Goal: Check status

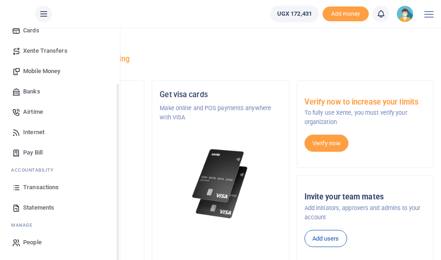
scroll to position [111, 0]
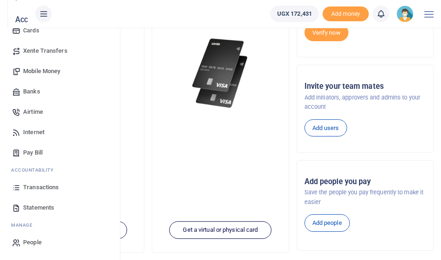
click at [36, 185] on span "Transactions" at bounding box center [41, 187] width 36 height 9
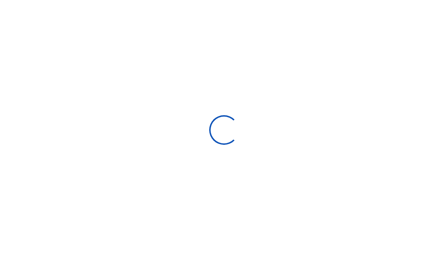
type input "[DATE] - [DATE]"
select select
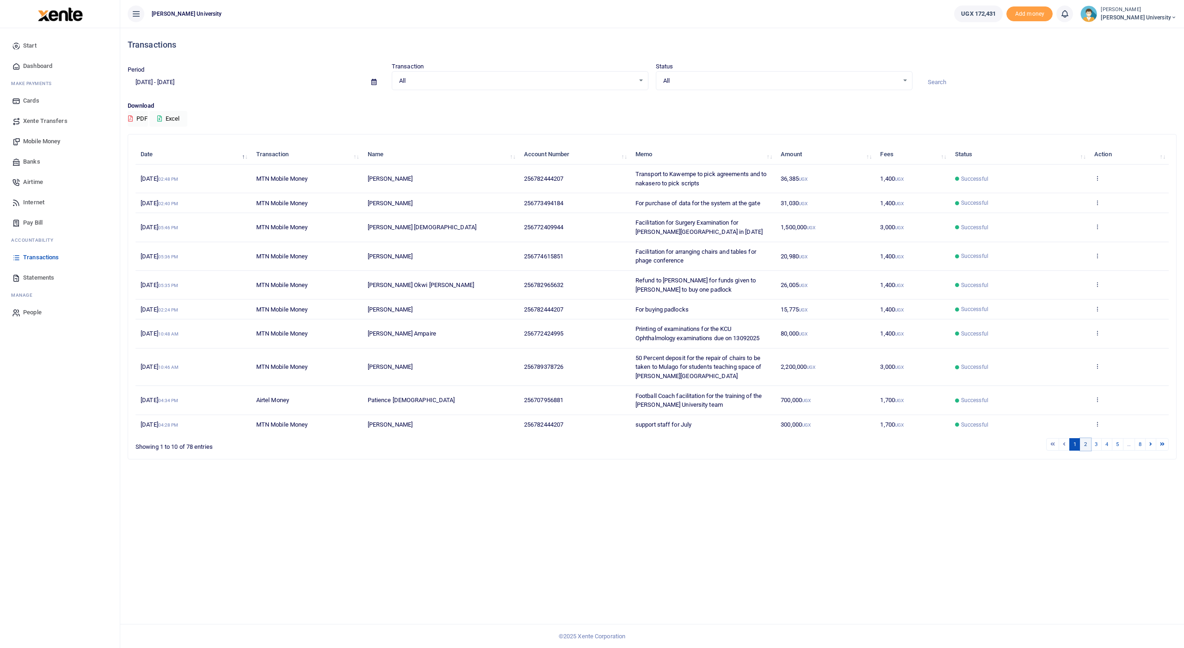
click at [447, 259] on link "2" at bounding box center [1085, 444] width 11 height 12
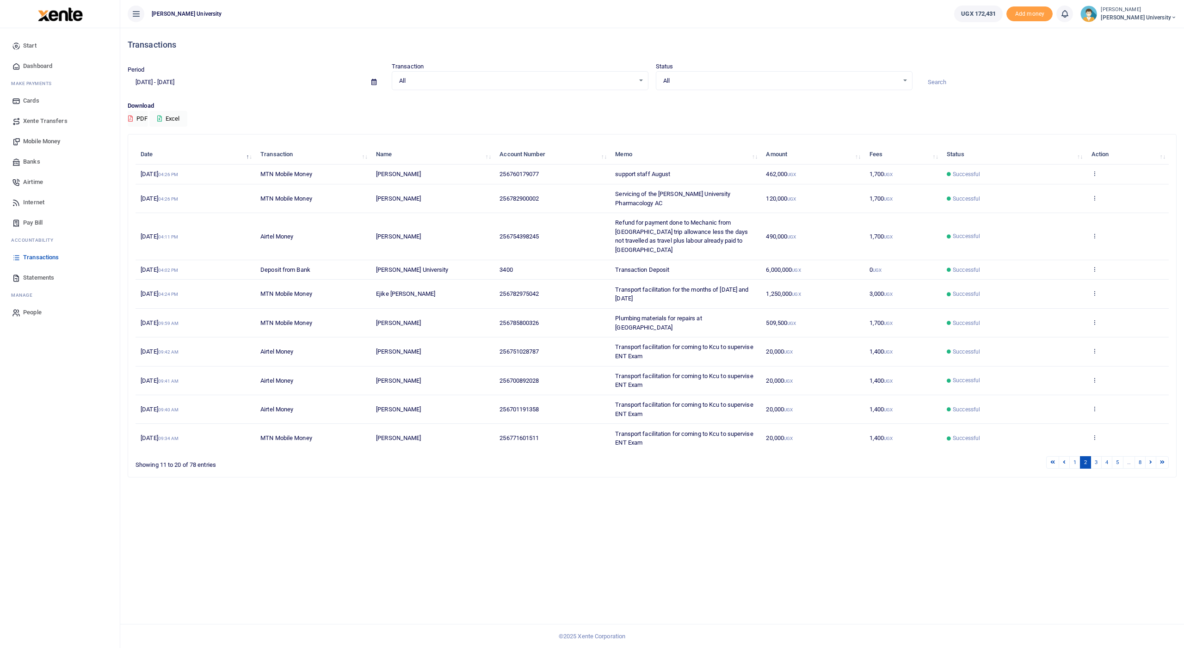
click at [375, 83] on icon at bounding box center [373, 82] width 5 height 6
click at [139, 127] on li "Last 7 Days" at bounding box center [160, 128] width 65 height 14
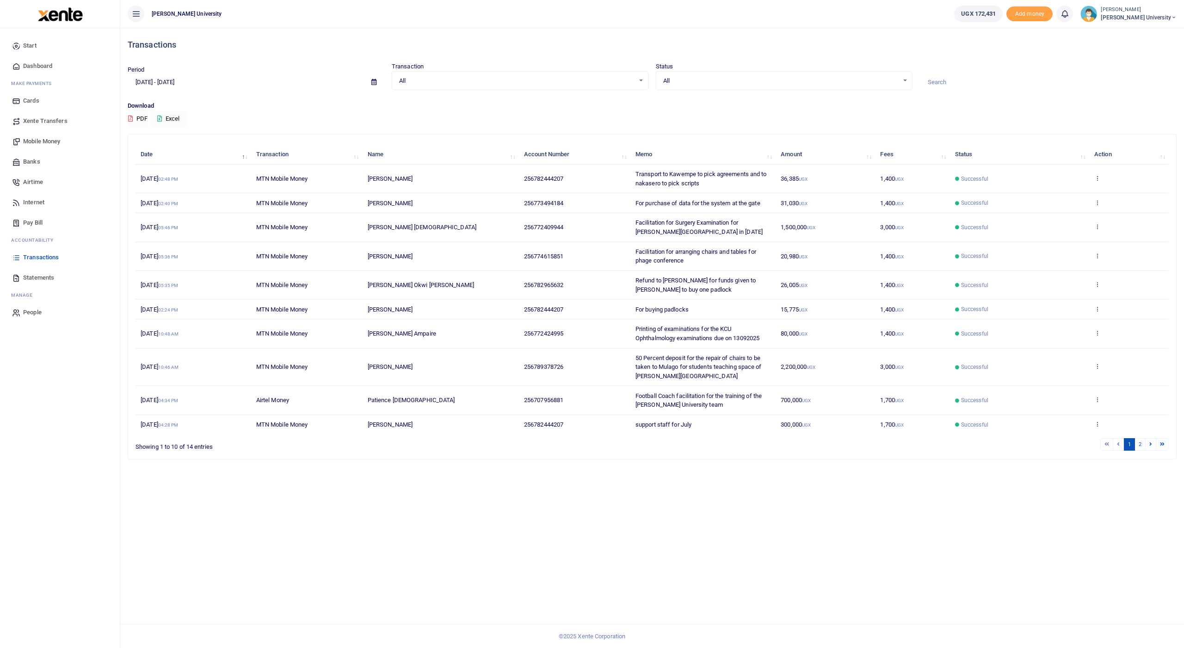
click at [375, 79] on icon at bounding box center [373, 82] width 5 height 6
click at [447, 259] on link "2" at bounding box center [1139, 444] width 11 height 12
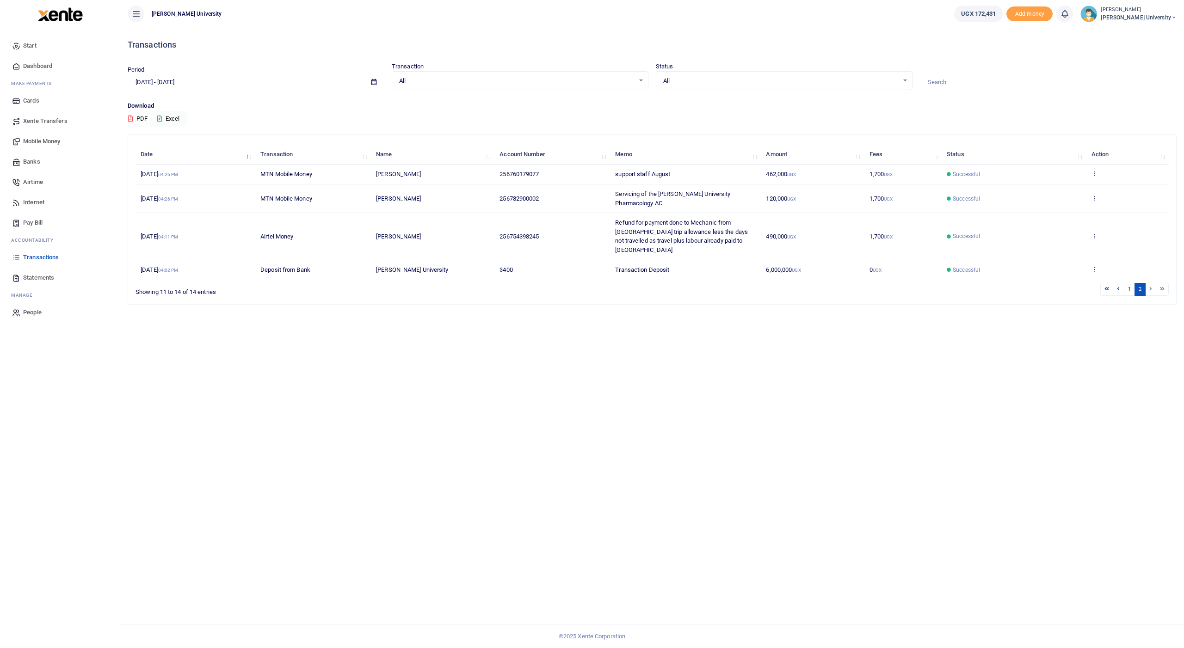
click at [139, 117] on button "PDF" at bounding box center [138, 119] width 20 height 16
click at [375, 82] on icon at bounding box center [373, 82] width 5 height 6
click at [150, 155] on li "This Month" at bounding box center [160, 157] width 65 height 14
type input "[DATE] - [DATE]"
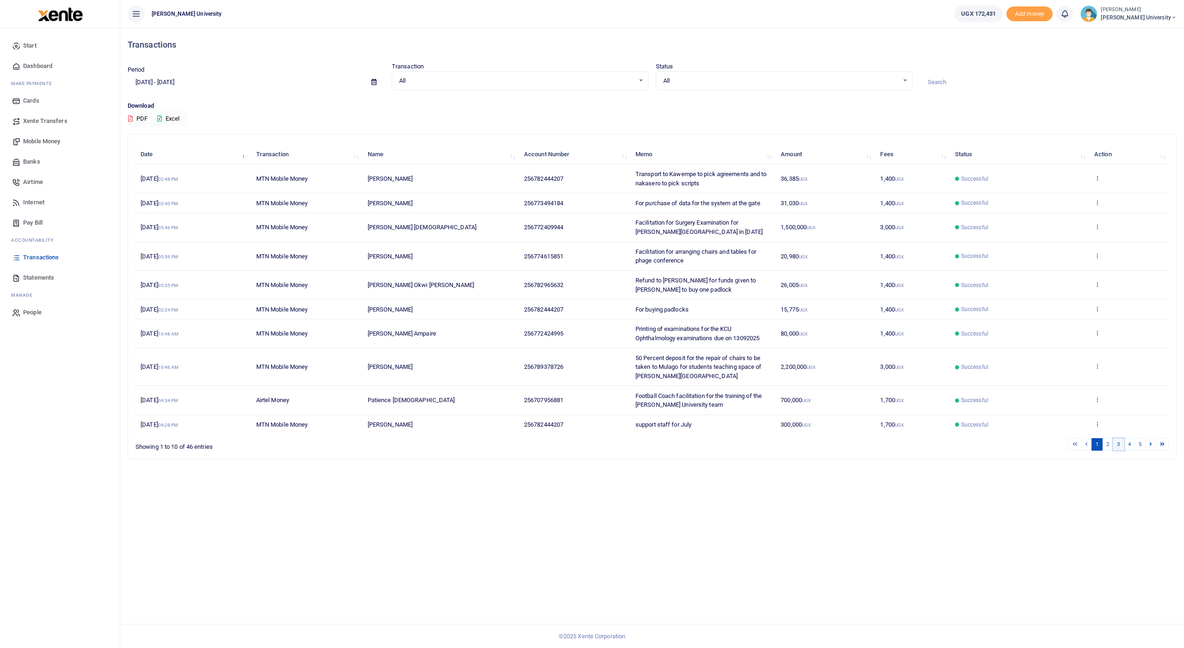
click at [447, 259] on link "3" at bounding box center [1118, 444] width 11 height 12
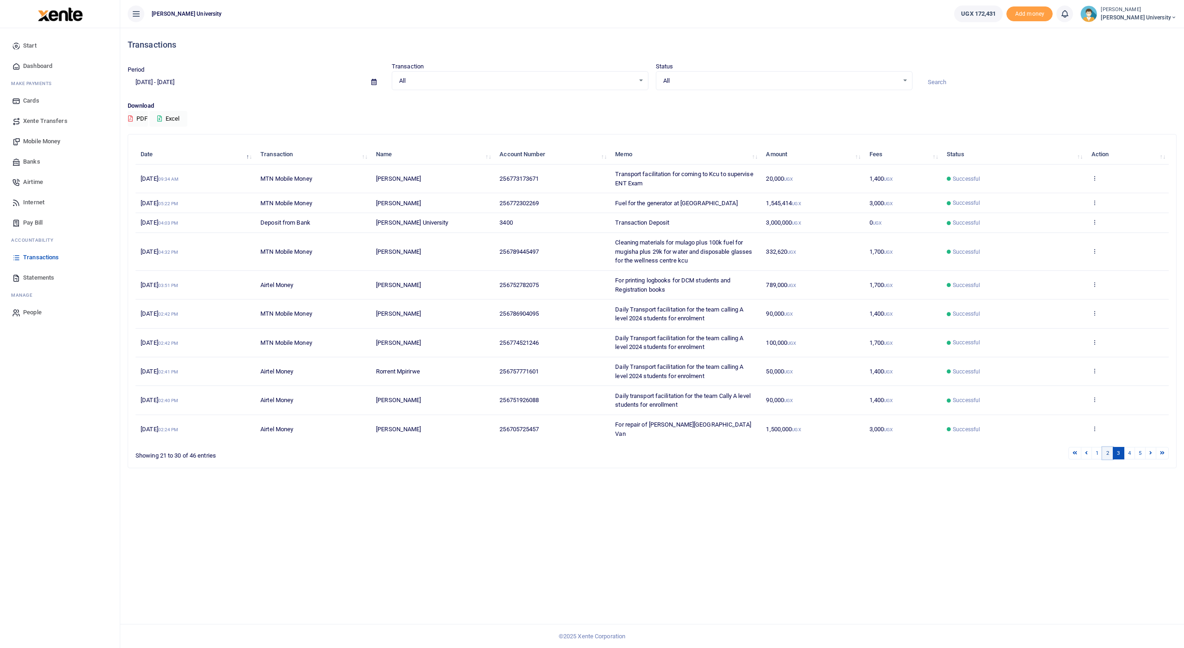
click at [447, 259] on link "2" at bounding box center [1107, 453] width 11 height 12
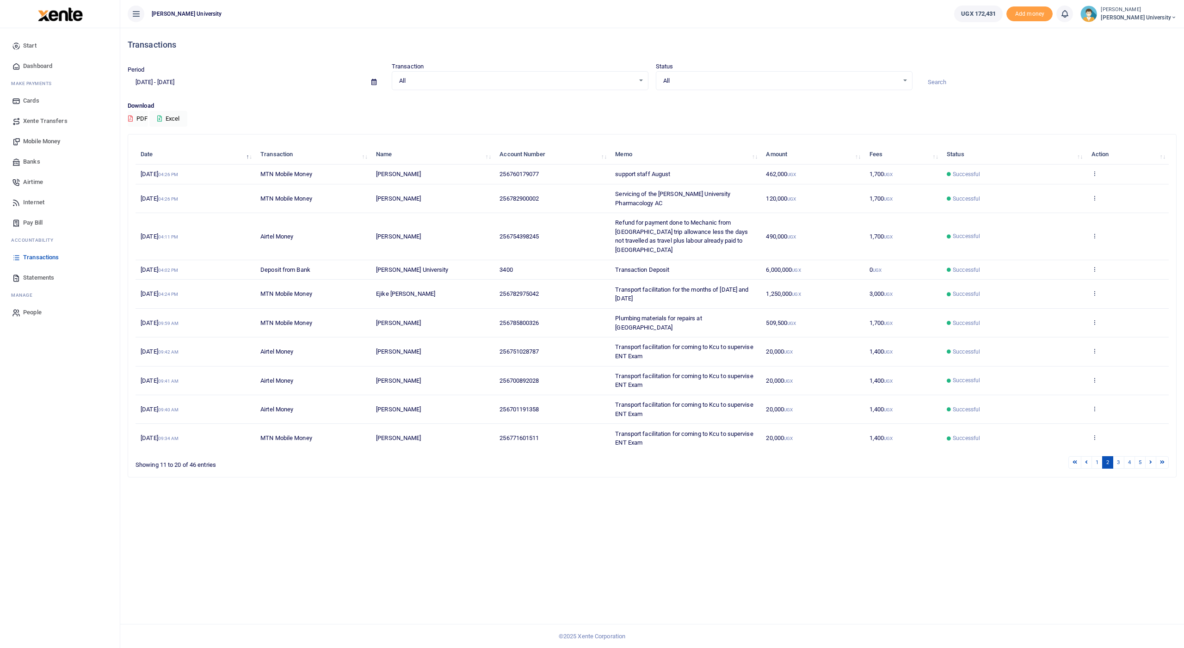
click at [131, 116] on icon at bounding box center [130, 119] width 5 height 6
